Goal: Find specific page/section: Find specific page/section

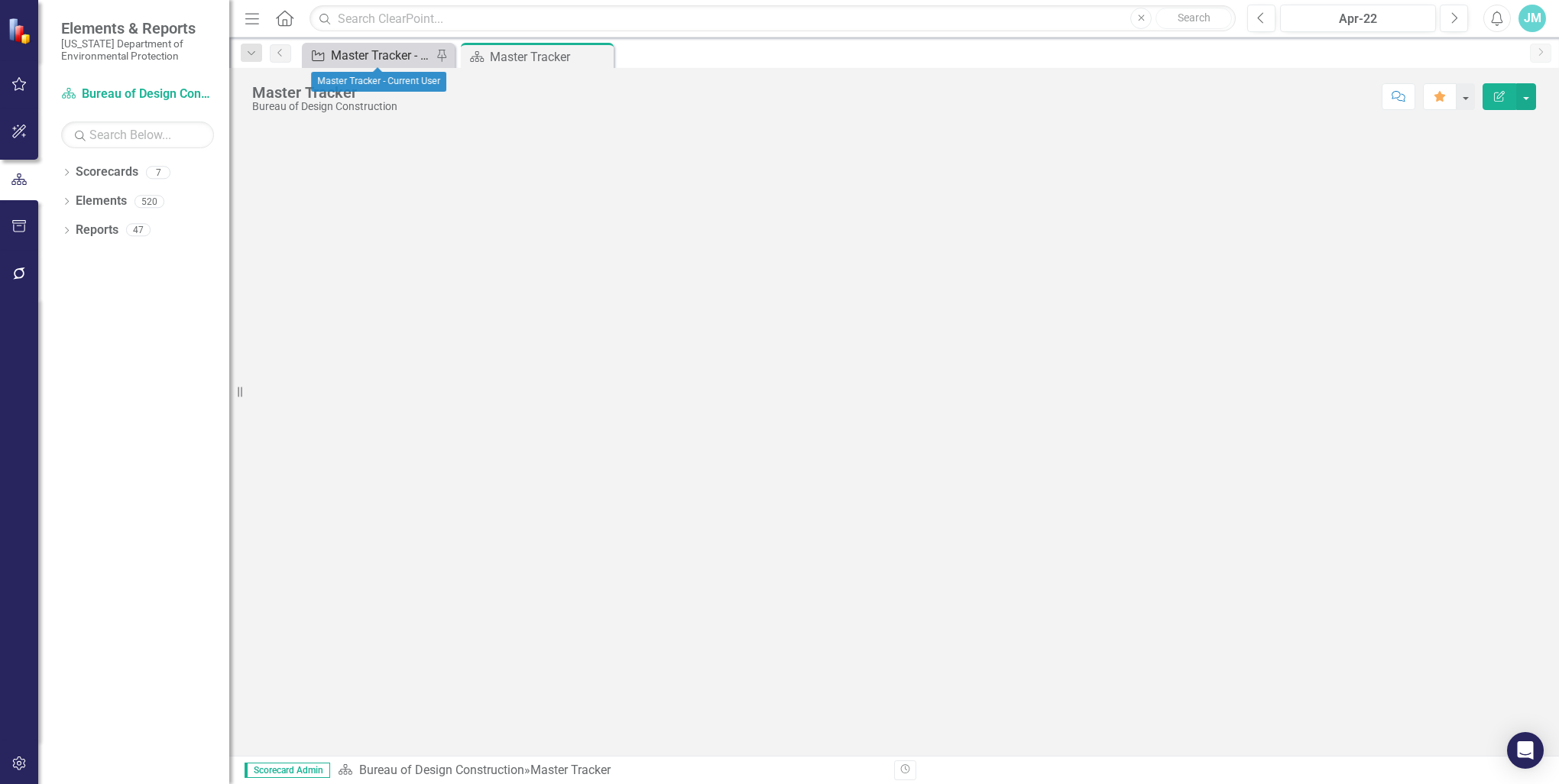
click at [373, 53] on div "Master Tracker - Current User" at bounding box center [381, 55] width 101 height 19
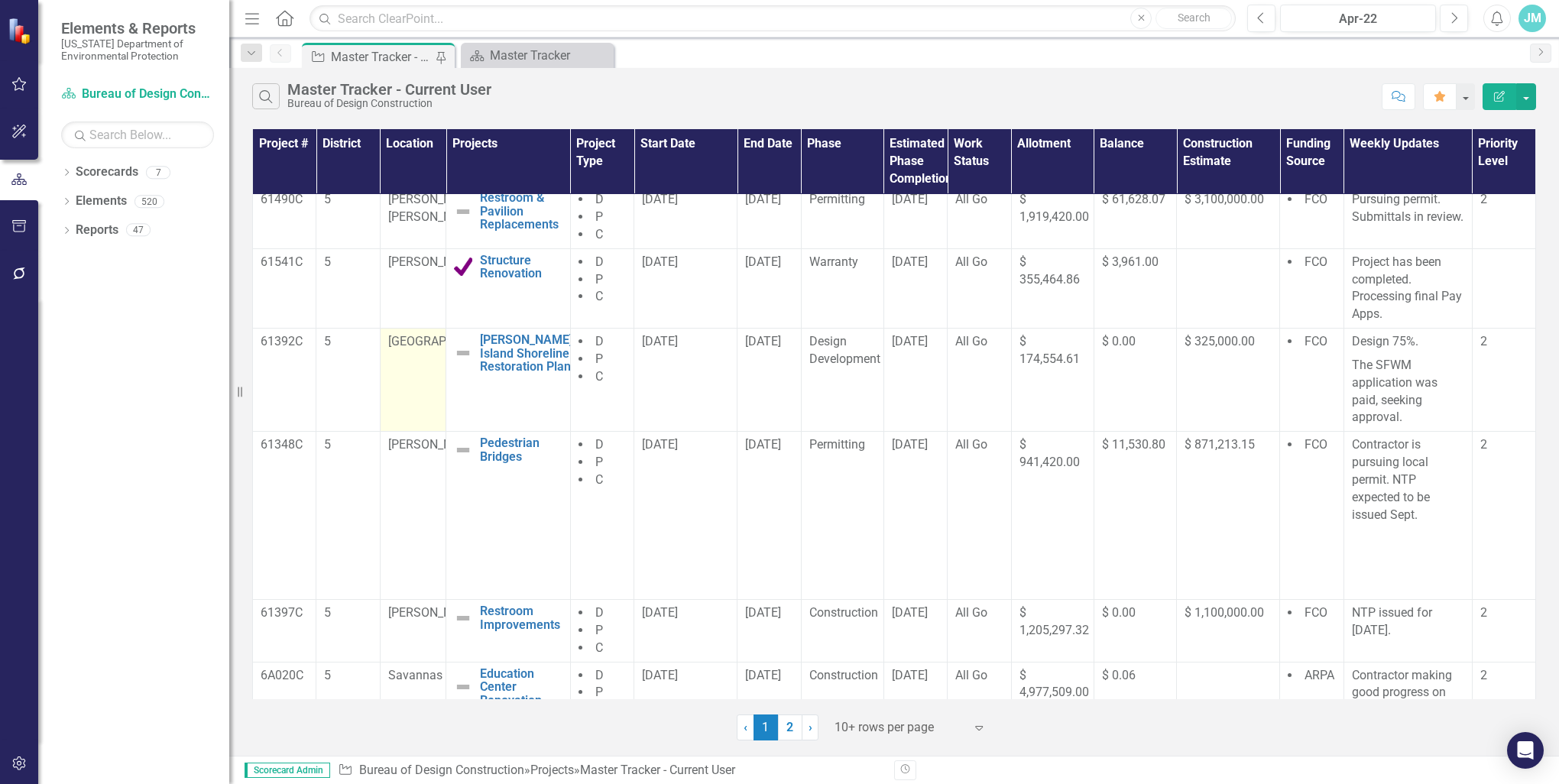
scroll to position [373, 0]
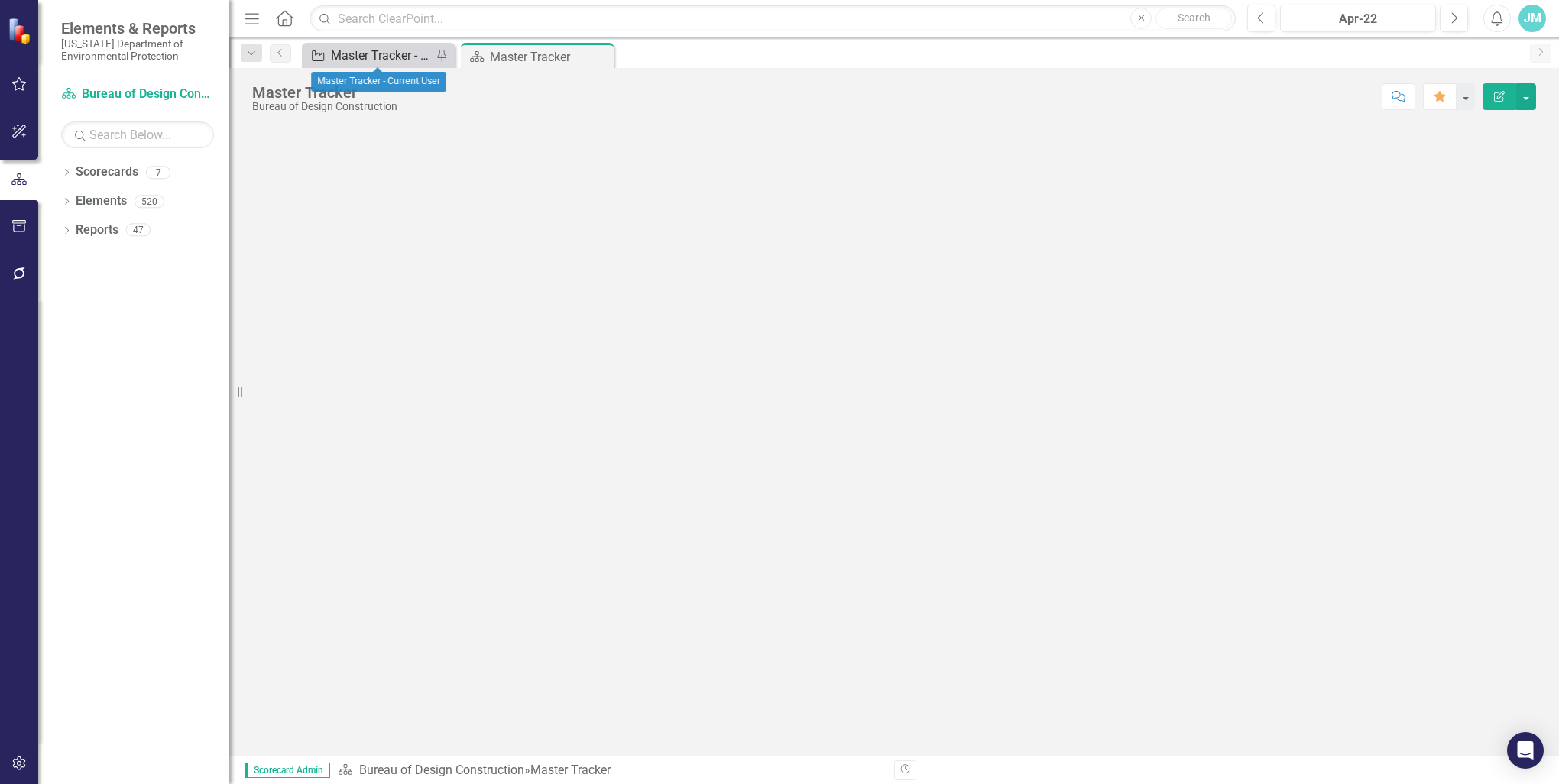
click at [393, 60] on div "Master Tracker - Current User" at bounding box center [381, 55] width 101 height 19
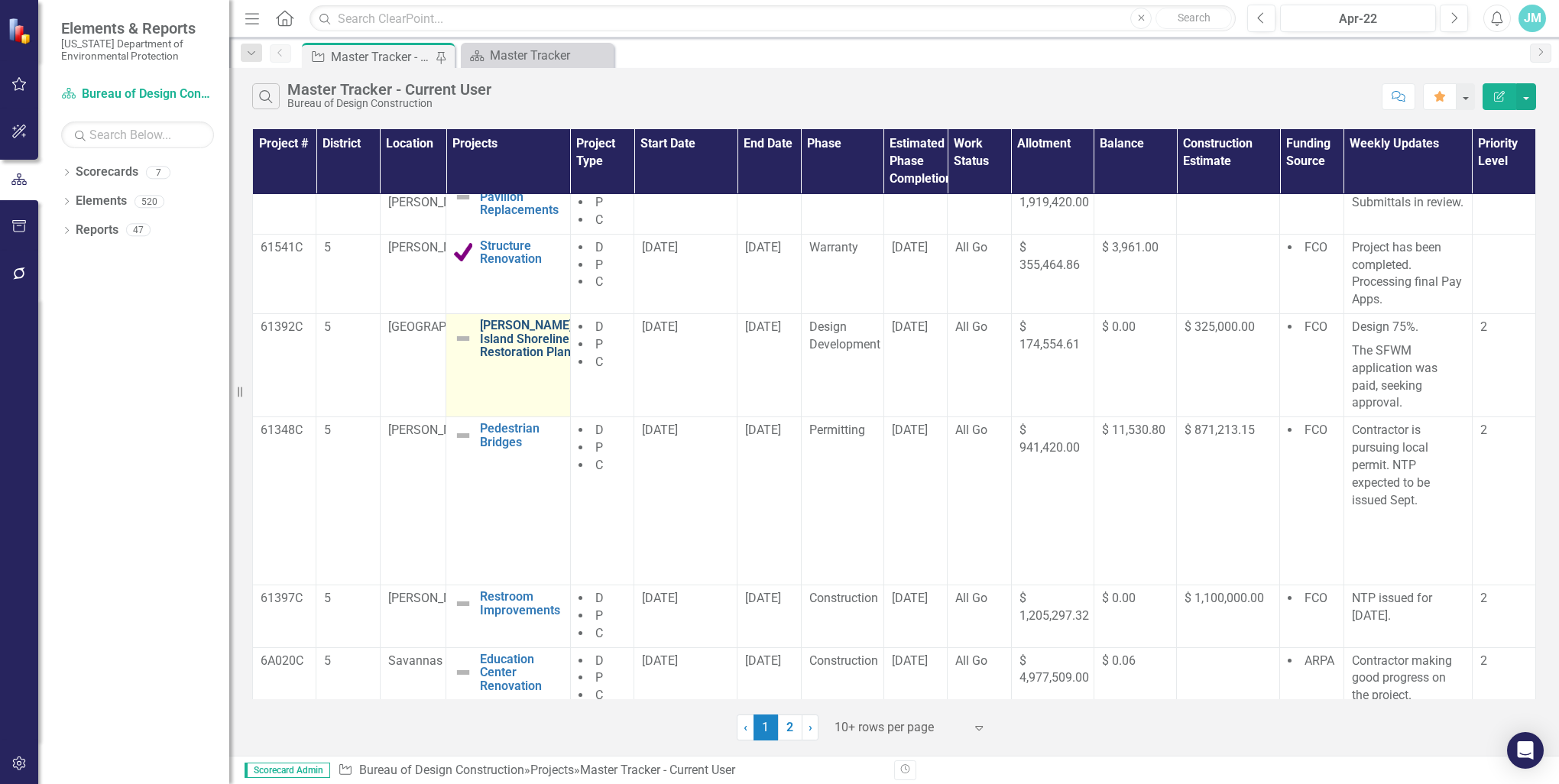
scroll to position [373, 0]
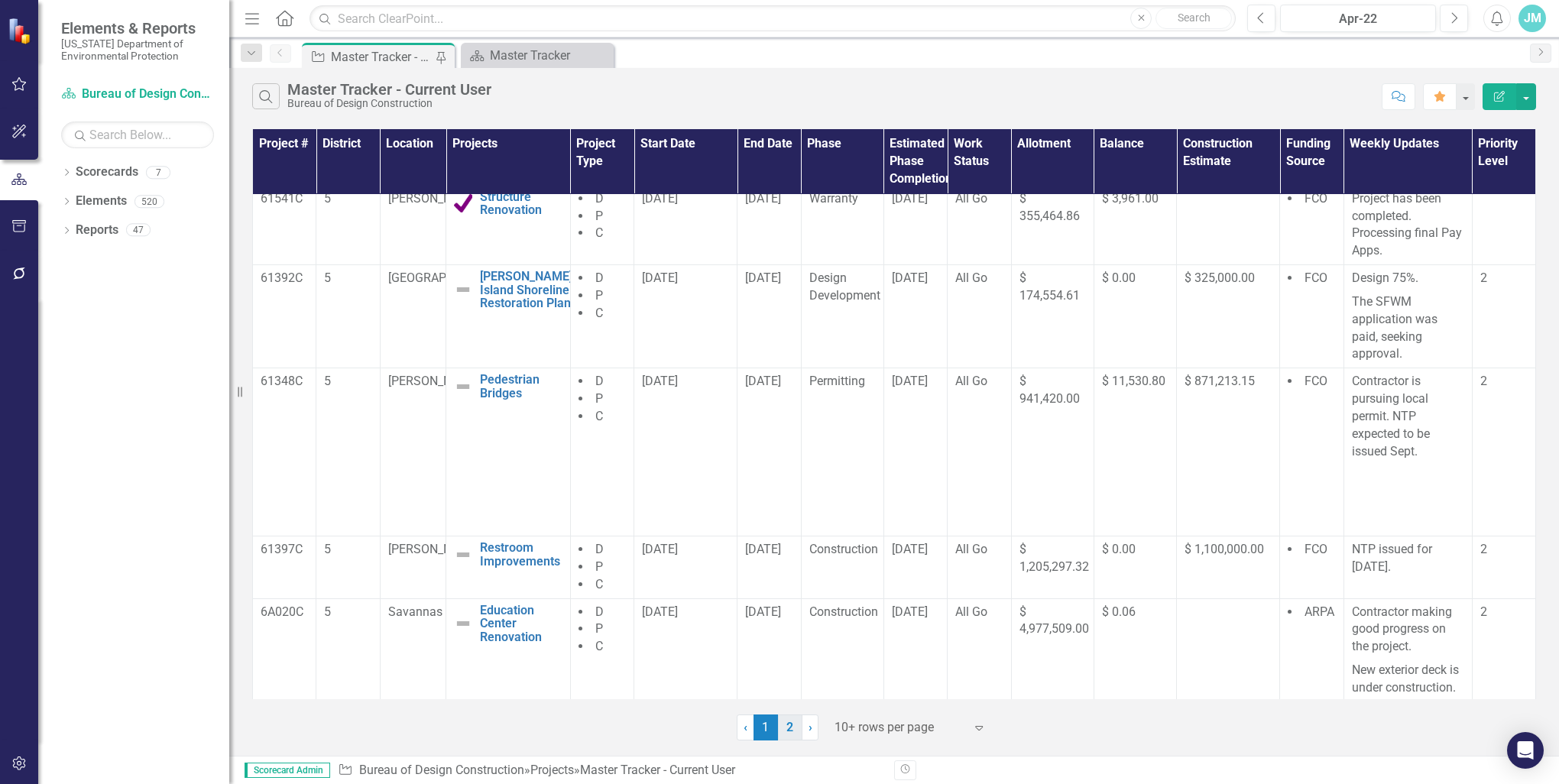
click at [791, 728] on link "2" at bounding box center [791, 728] width 25 height 26
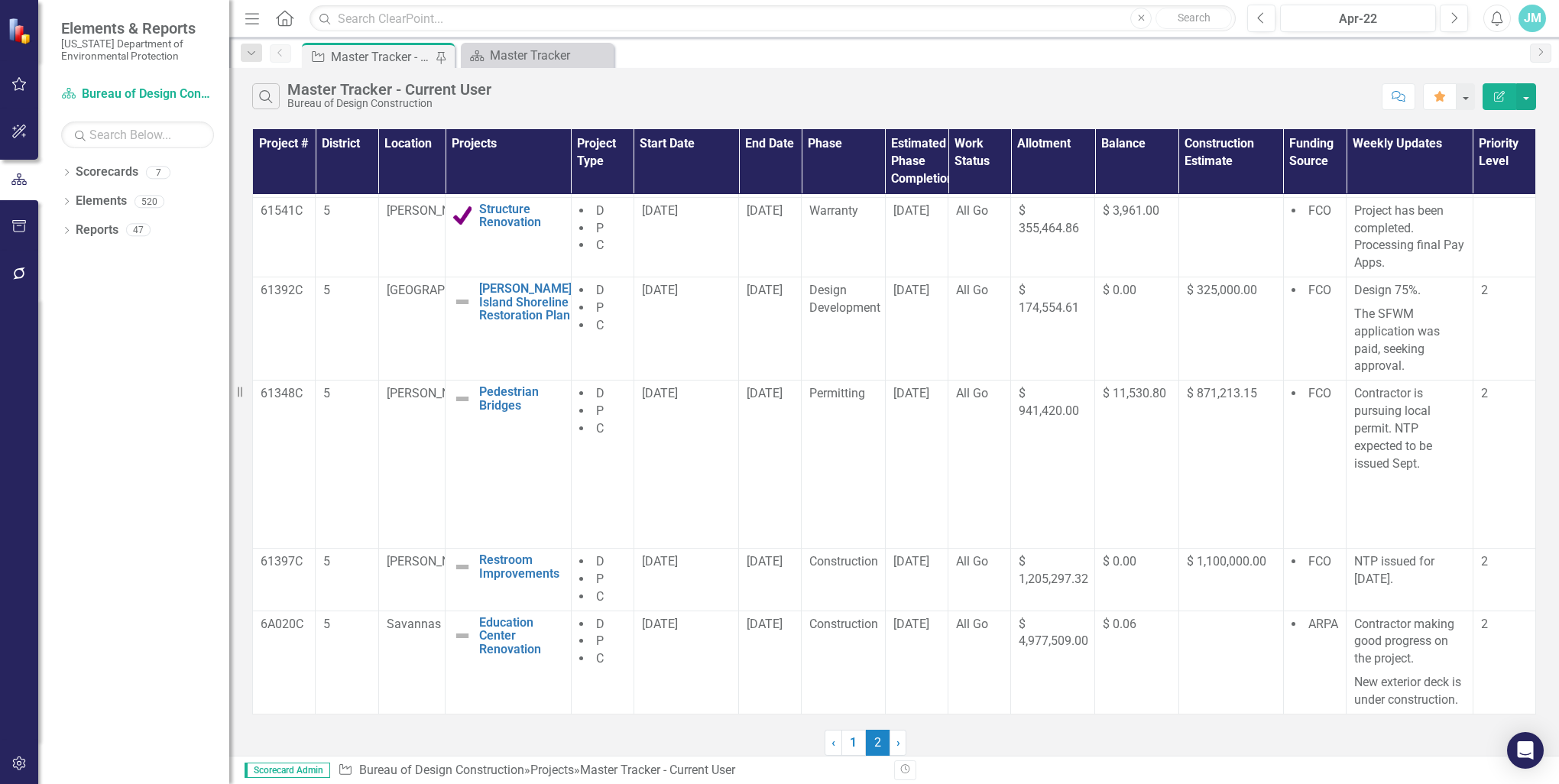
scroll to position [0, 0]
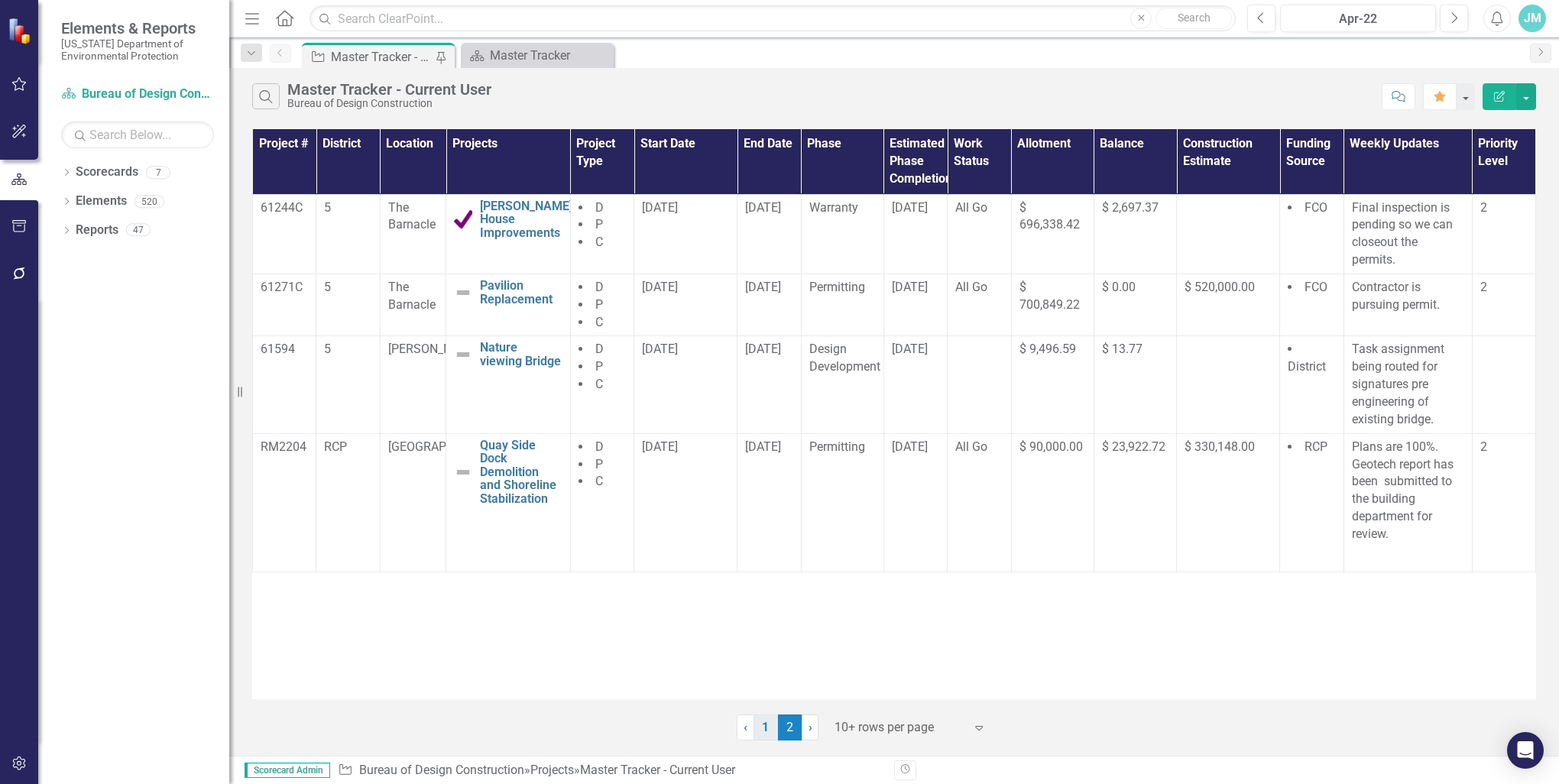
click at [761, 726] on link "1" at bounding box center [766, 728] width 25 height 26
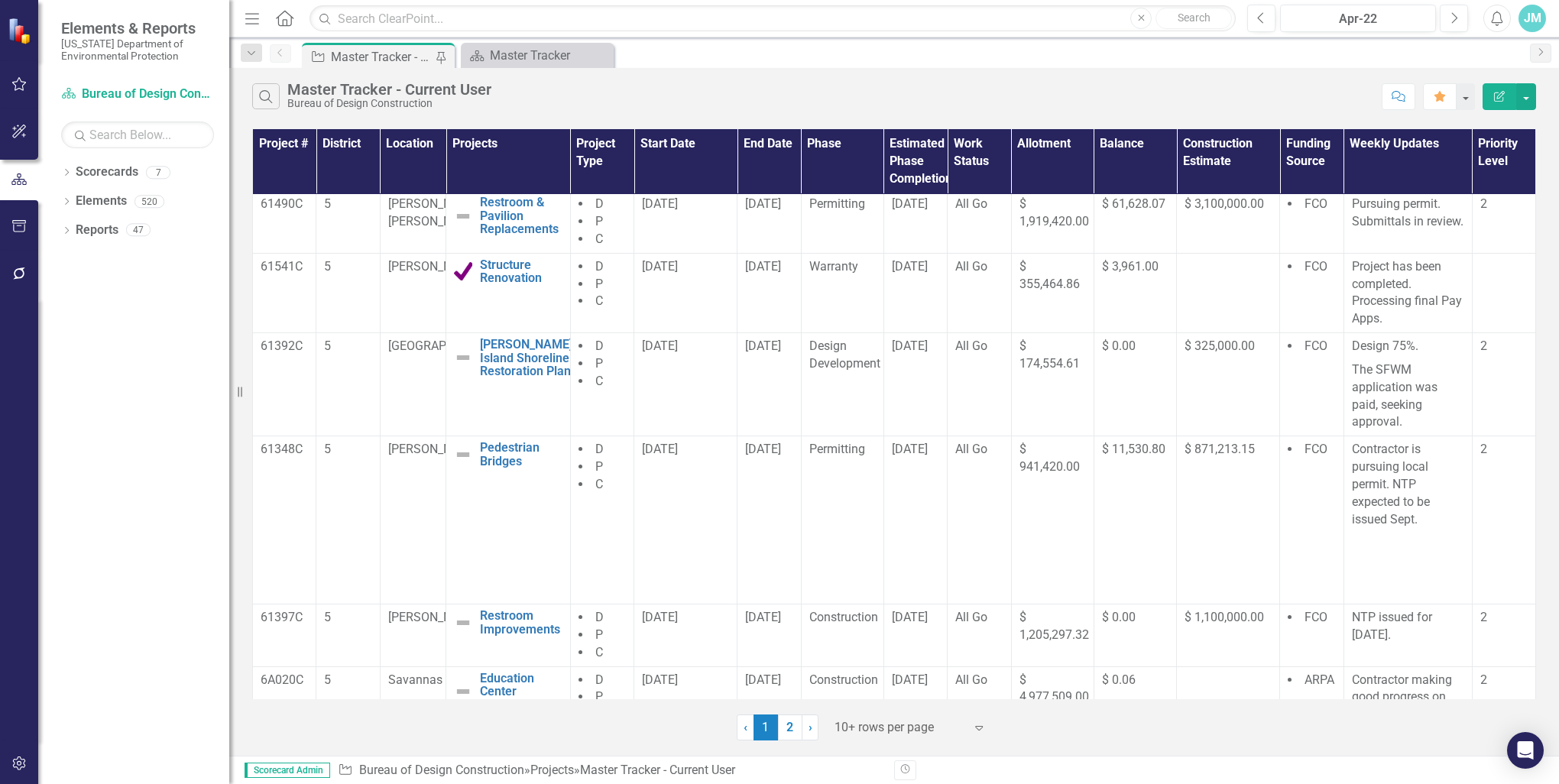
scroll to position [305, 0]
